Goal: Check status

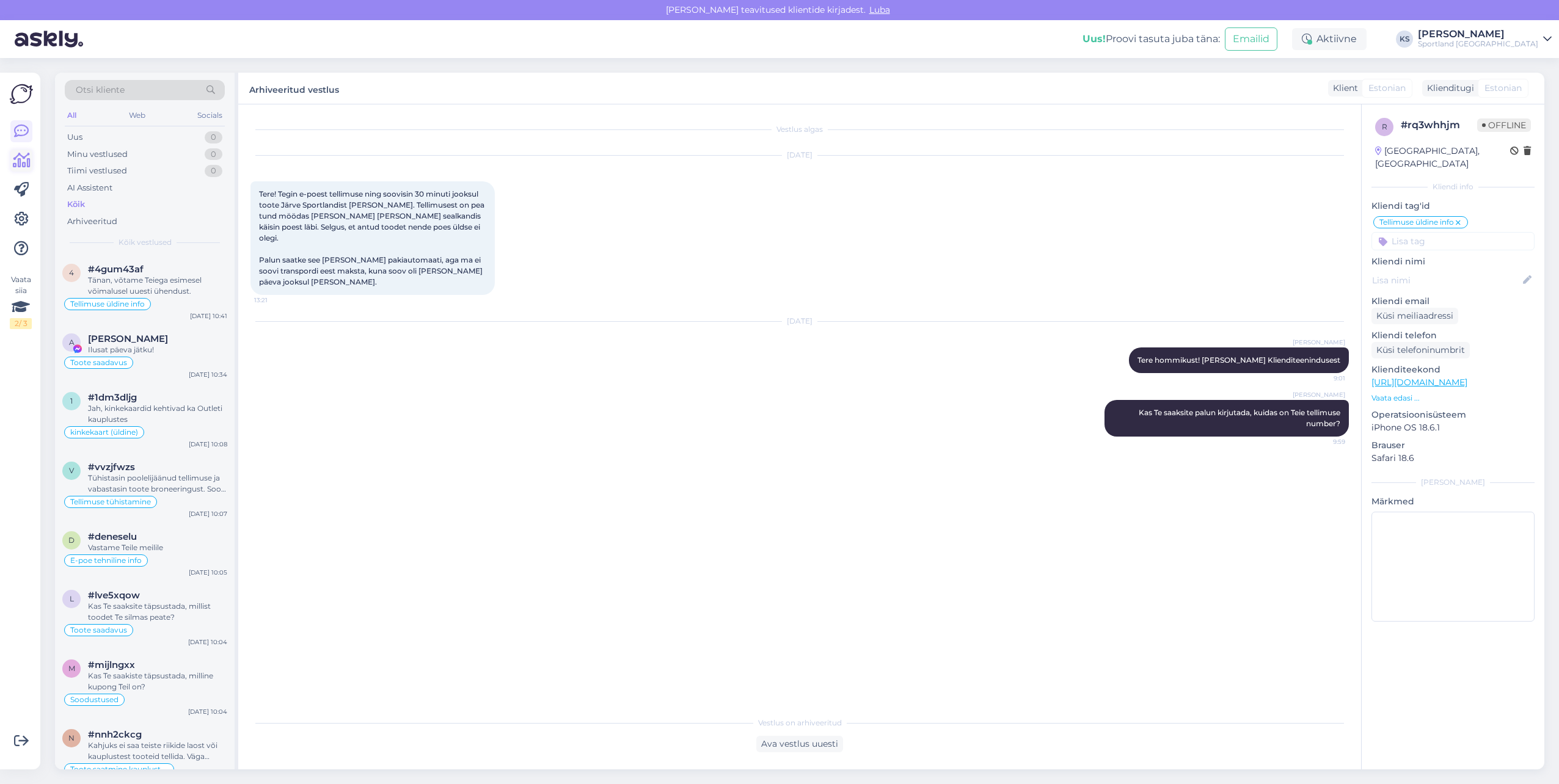
click at [24, 160] on icon at bounding box center [21, 161] width 18 height 15
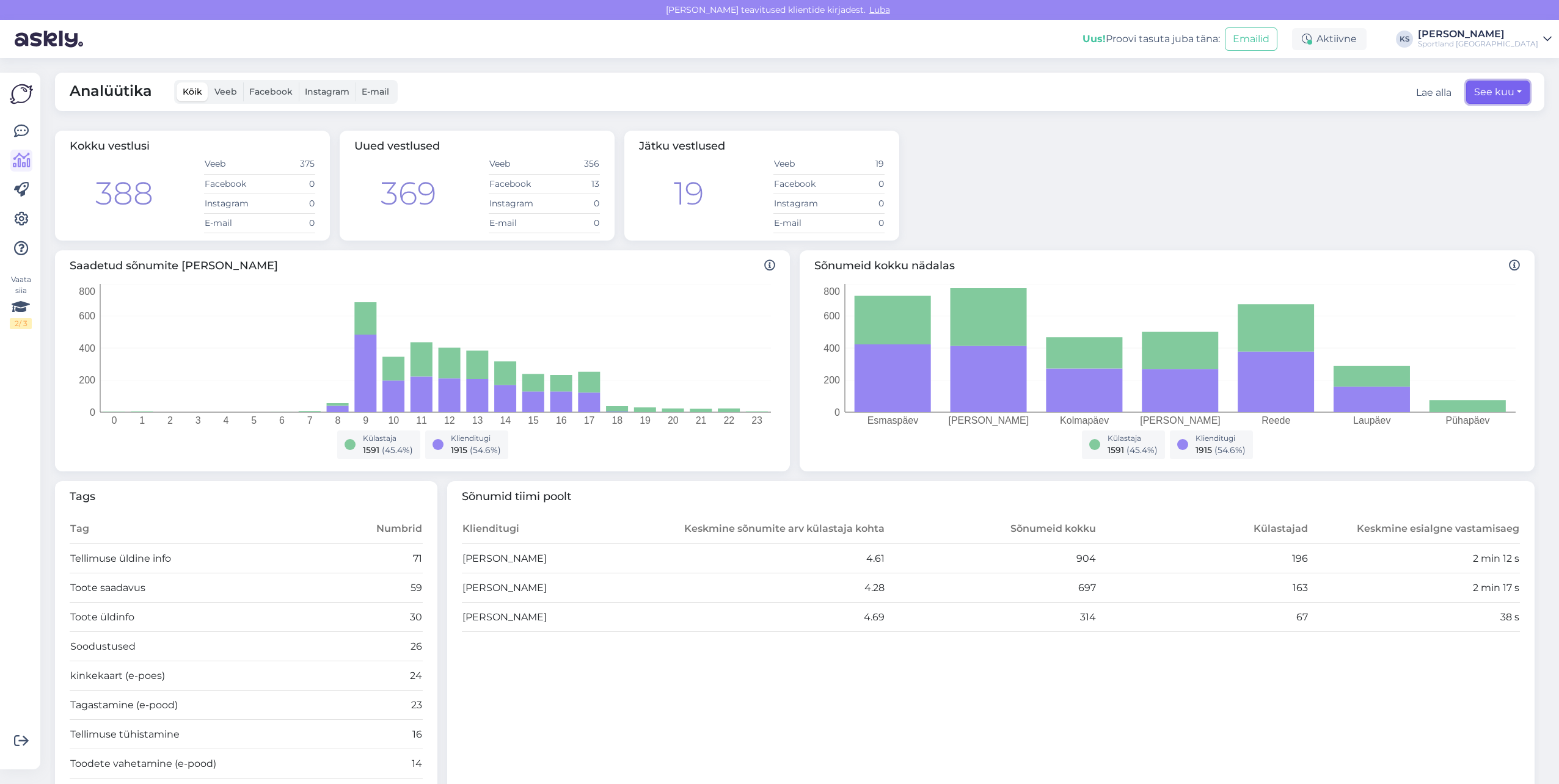
click at [1489, 92] on button "See kuu" at bounding box center [1497, 92] width 63 height 23
select select "7"
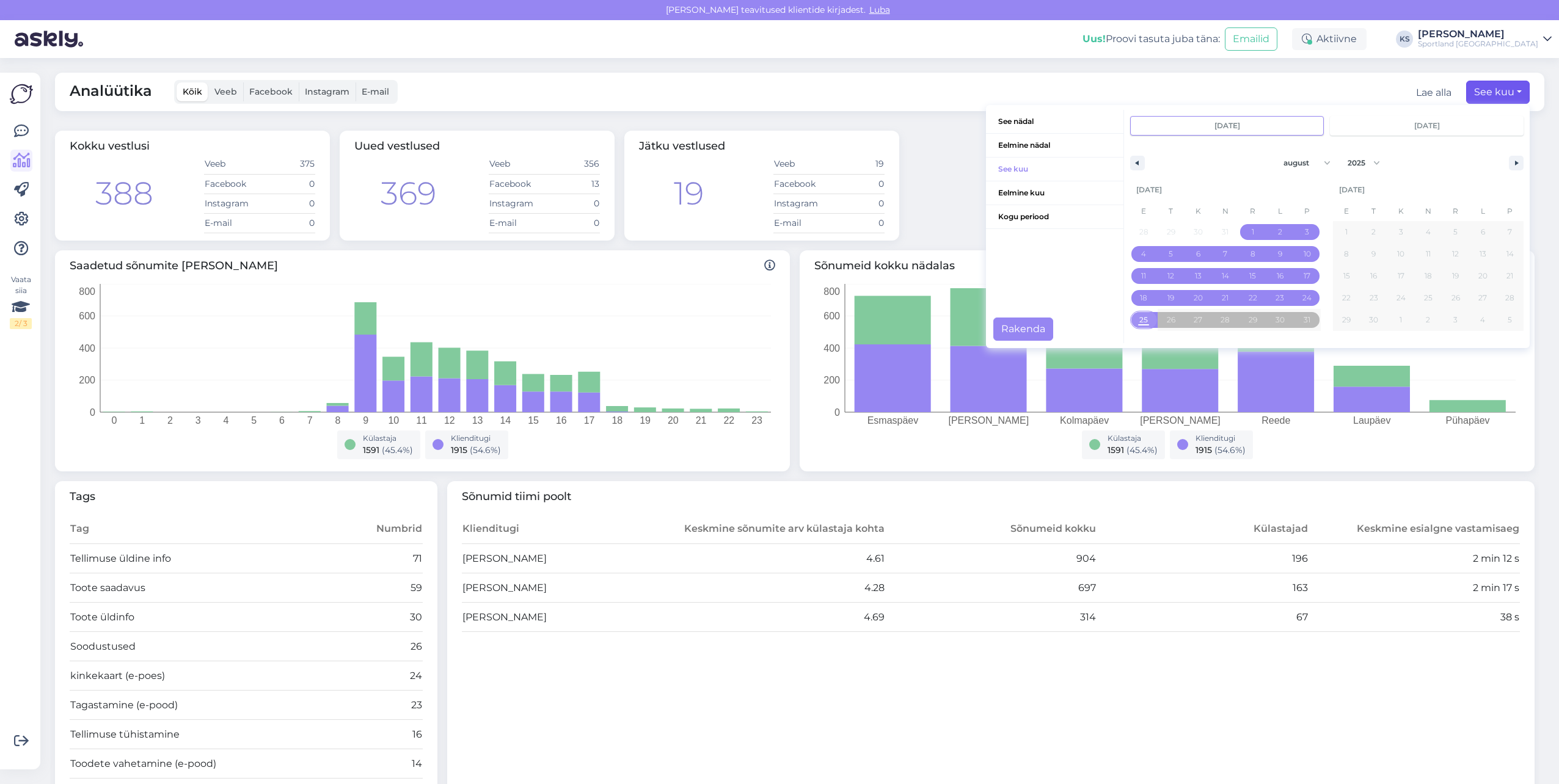
click at [1139, 321] on span "25" at bounding box center [1143, 320] width 9 height 22
type input "[DATE]"
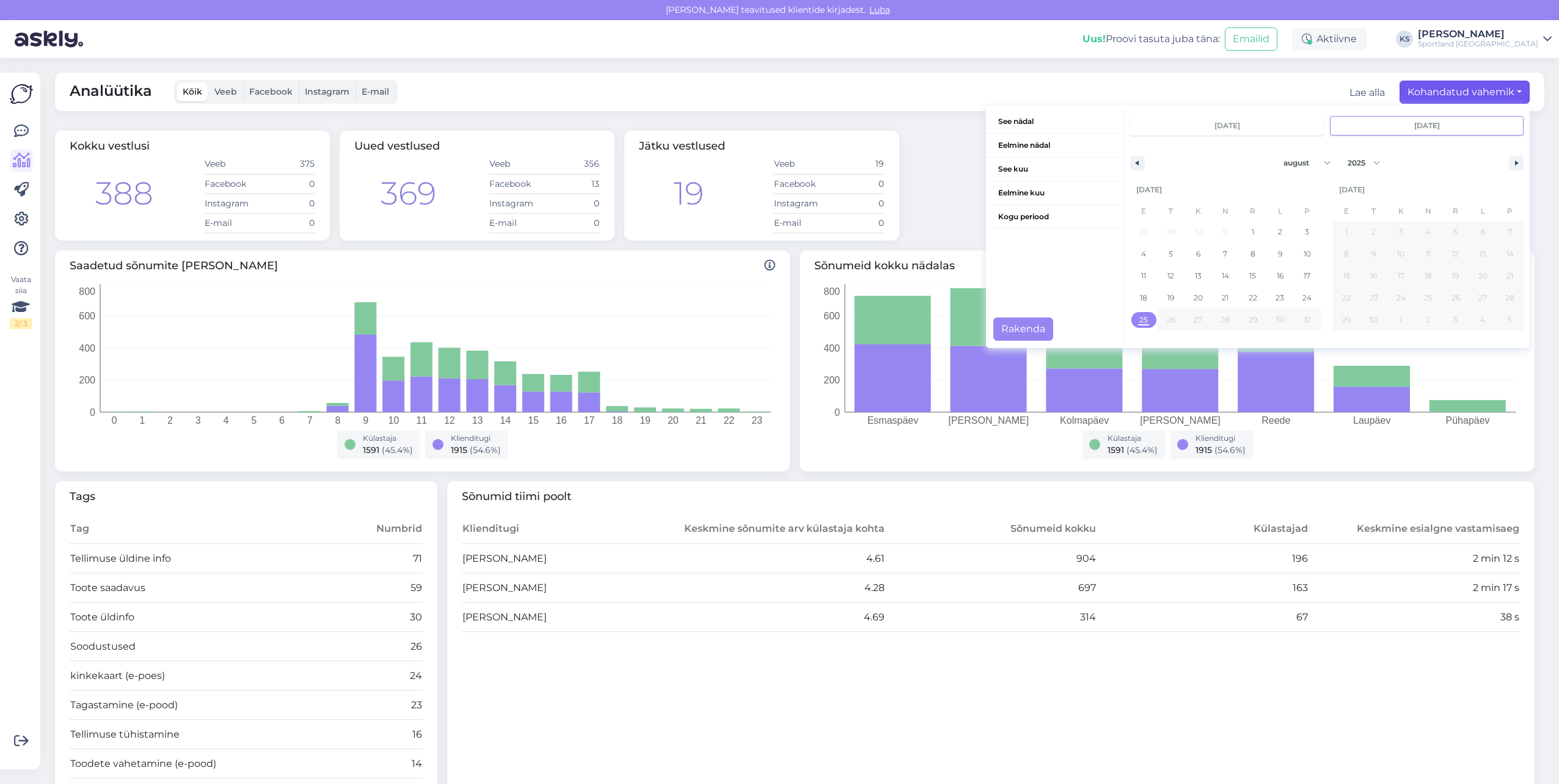
click at [1034, 316] on div "See nädal [PERSON_NAME] nädal See kuu [PERSON_NAME] kuu Kogu periood" at bounding box center [1055, 227] width 138 height 233
click at [1033, 321] on button "Rakenda" at bounding box center [1023, 329] width 60 height 23
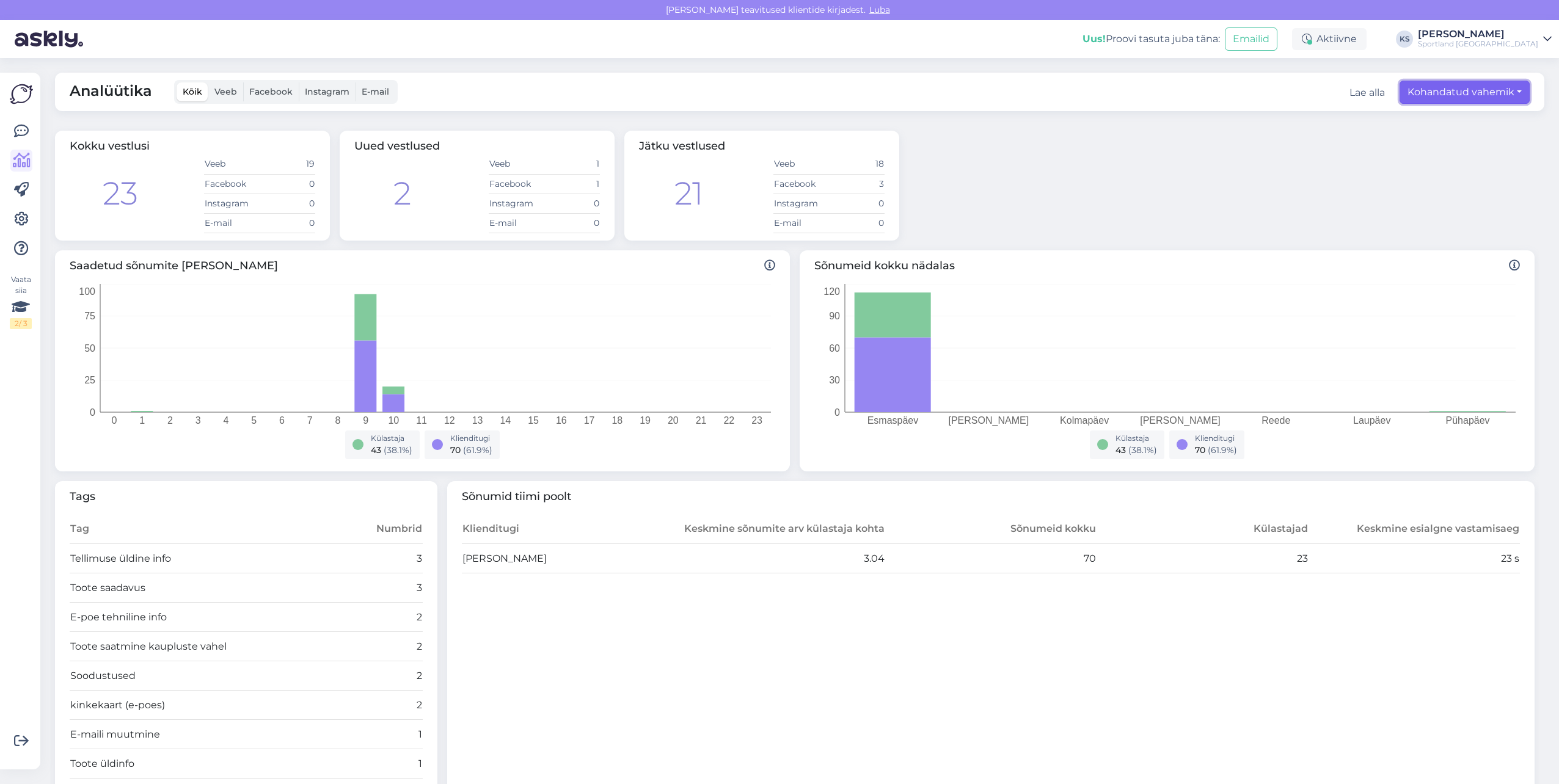
click at [1499, 95] on button "Kohandatud vahemik" at bounding box center [1464, 92] width 130 height 23
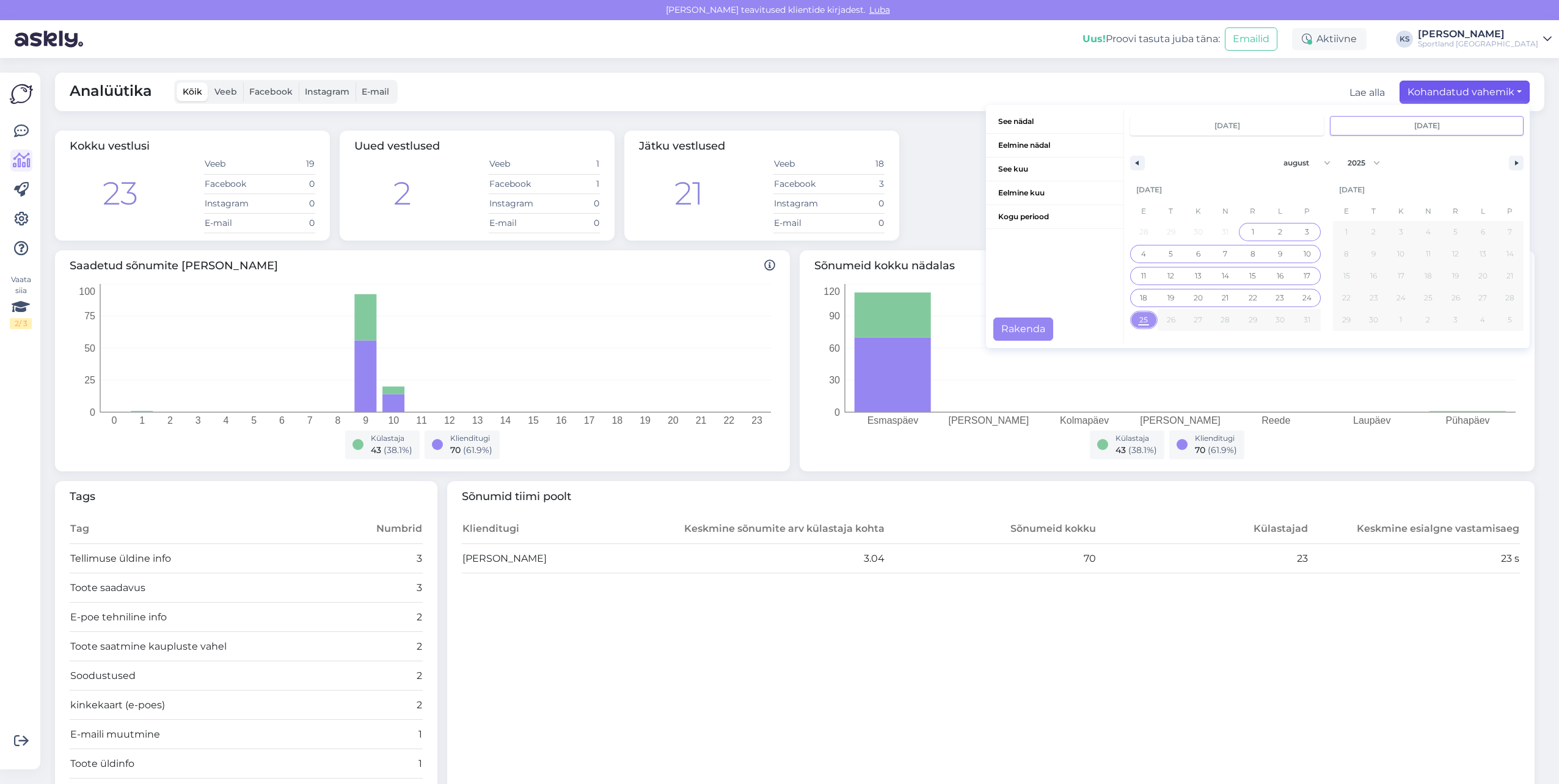
click at [1250, 227] on span "1" at bounding box center [1252, 232] width 28 height 16
type input "[DATE]"
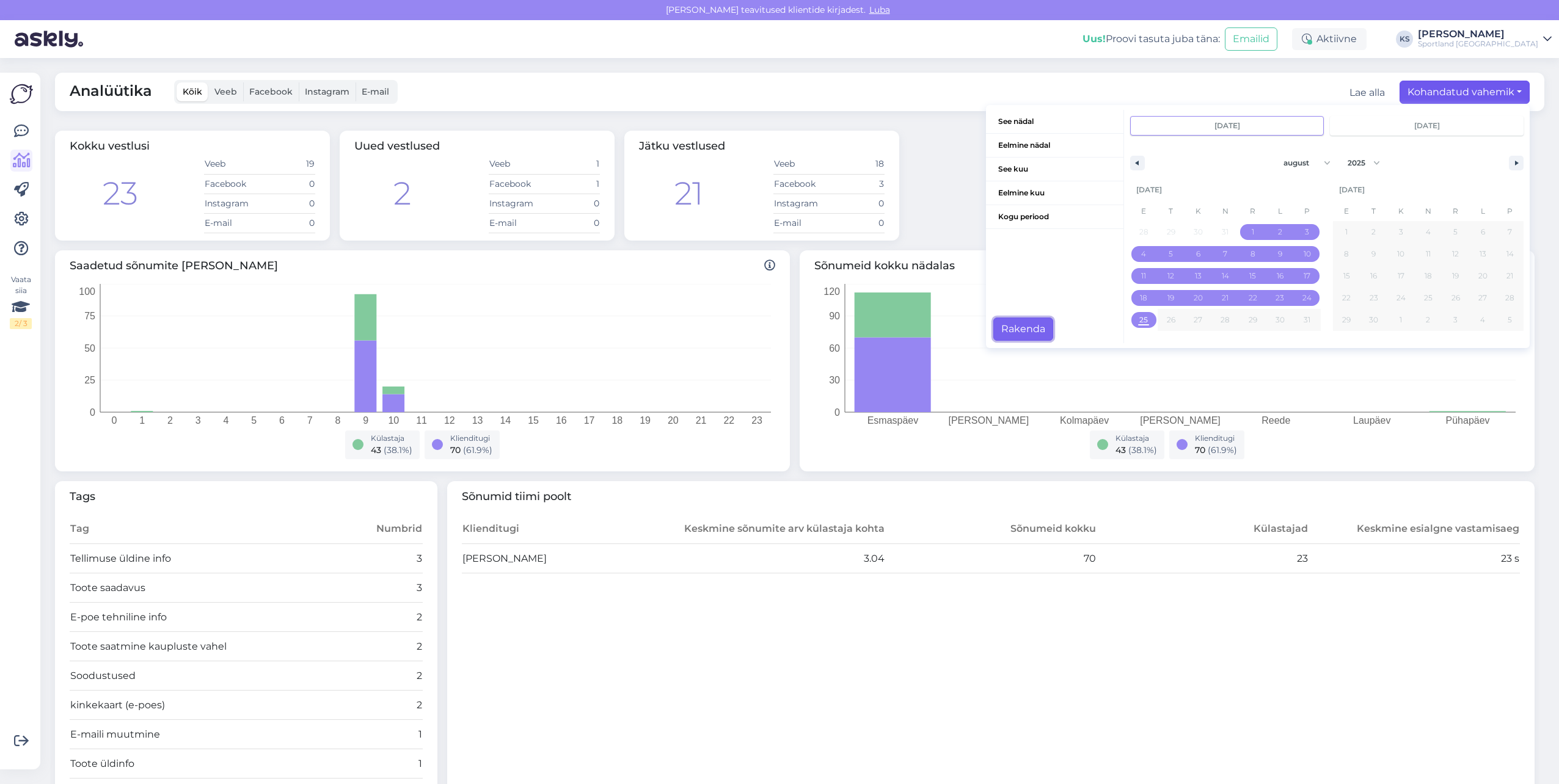
click at [1012, 323] on button "Rakenda" at bounding box center [1023, 329] width 60 height 23
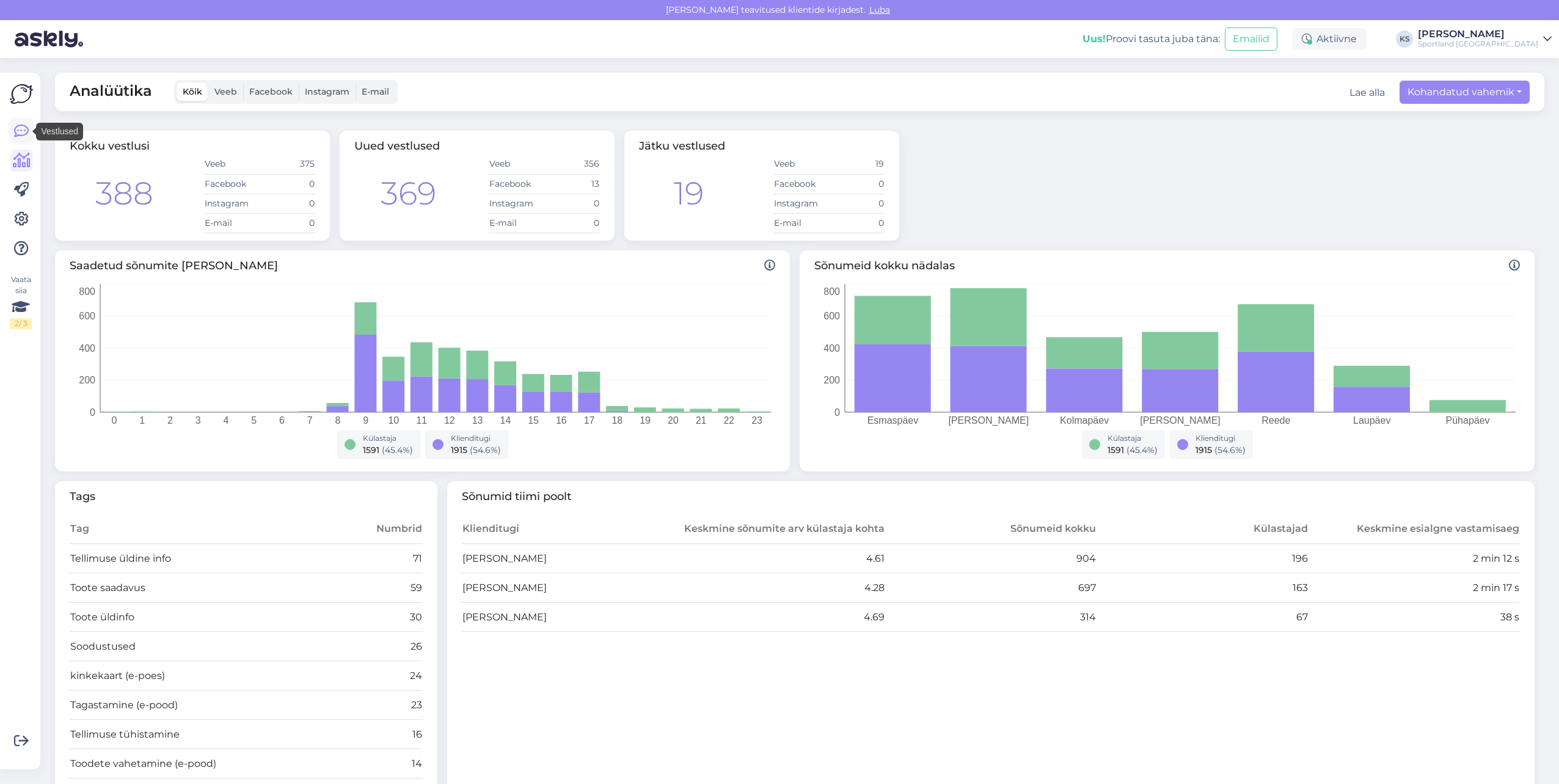
click at [28, 126] on icon at bounding box center [21, 131] width 15 height 15
